Goal: Task Accomplishment & Management: Complete application form

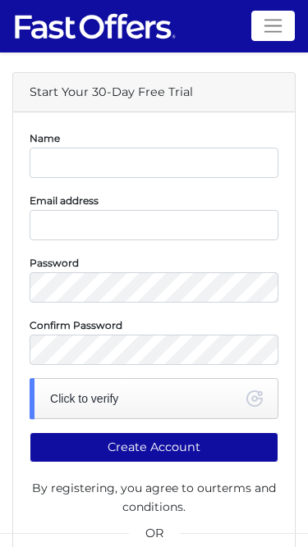
scroll to position [299, 0]
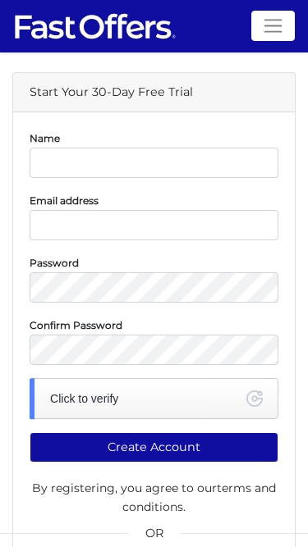
scroll to position [299, 0]
